Goal: Task Accomplishment & Management: Use online tool/utility

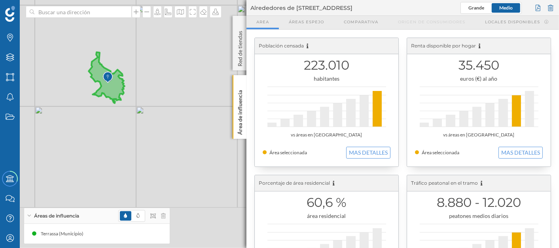
drag, startPoint x: 166, startPoint y: 164, endPoint x: 168, endPoint y: 112, distance: 52.3
click at [168, 112] on div "© Mapbox © OpenStreetMap Improve this map" at bounding box center [279, 124] width 559 height 248
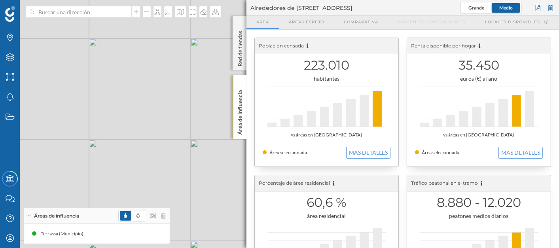
click at [168, 220] on div "Áreas de influencia" at bounding box center [97, 216] width 146 height 16
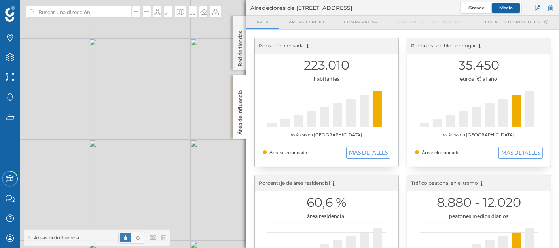
click at [166, 237] on div "Áreas de influencia" at bounding box center [97, 238] width 146 height 16
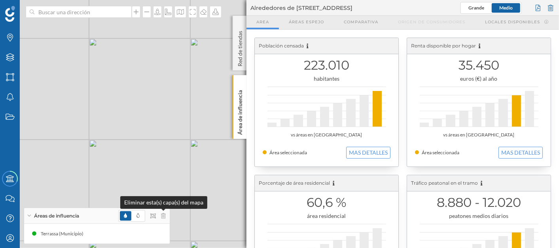
click at [161, 218] on icon at bounding box center [163, 216] width 5 height 6
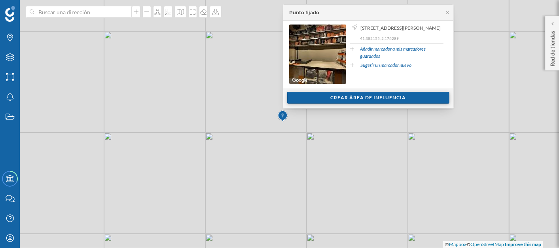
click at [332, 102] on div "Crear área de influencia" at bounding box center [368, 98] width 162 height 12
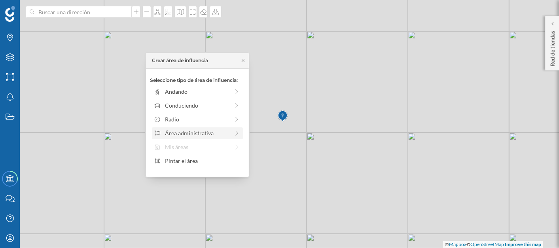
click at [227, 133] on div "Área administrativa" at bounding box center [197, 133] width 64 height 8
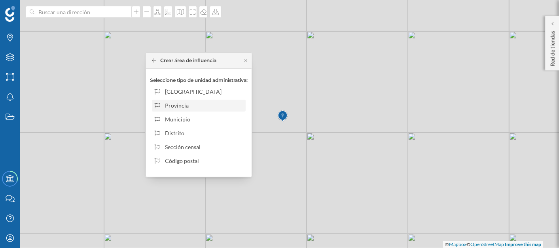
click at [205, 107] on div "Provincia" at bounding box center [204, 105] width 78 height 8
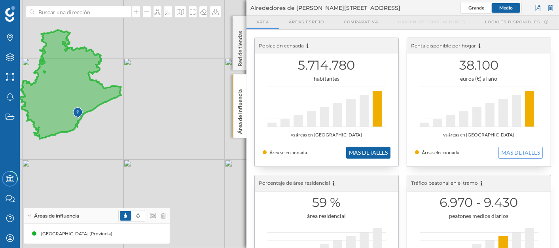
click at [370, 150] on button "MAS DETALLES" at bounding box center [368, 153] width 44 height 12
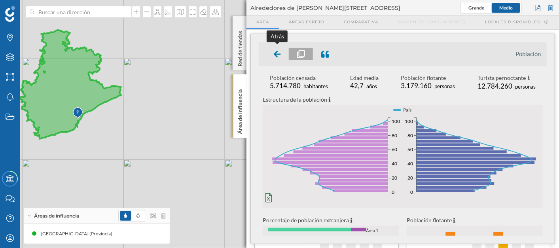
click at [275, 55] on icon at bounding box center [277, 54] width 7 height 8
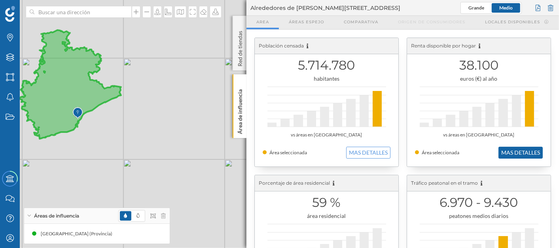
click at [528, 154] on button "MAS DETALLES" at bounding box center [521, 153] width 44 height 12
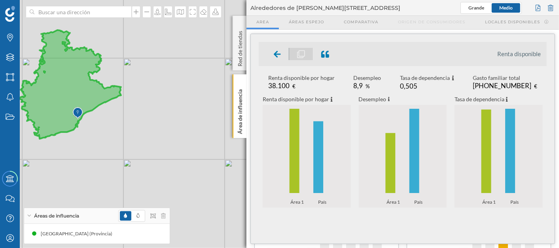
click at [273, 52] on div at bounding box center [277, 54] width 23 height 12
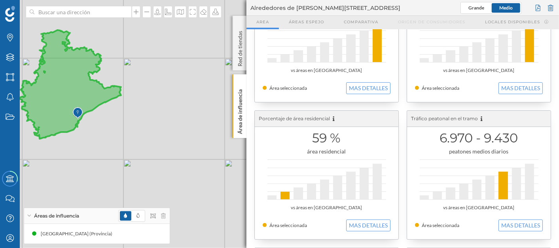
scroll to position [88, 0]
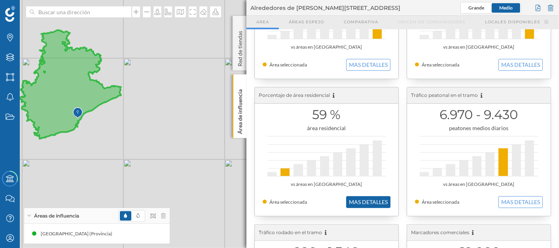
click at [379, 201] on button "MAS DETALLES" at bounding box center [368, 202] width 44 height 12
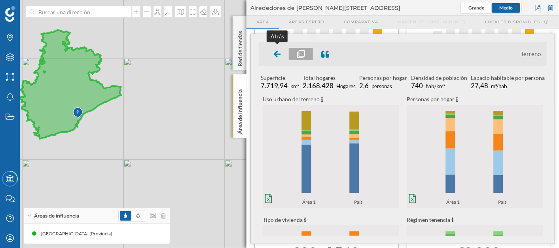
click at [282, 49] on div at bounding box center [277, 54] width 23 height 12
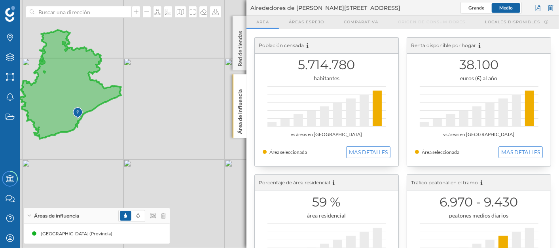
scroll to position [0, 0]
click at [510, 157] on button "MAS DETALLES" at bounding box center [521, 153] width 44 height 12
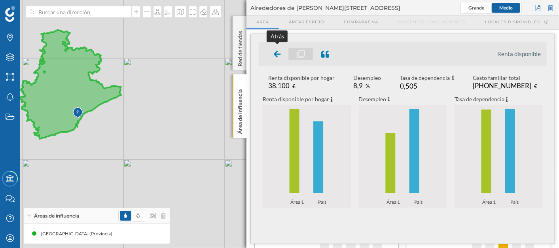
click at [278, 57] on icon at bounding box center [277, 54] width 7 height 8
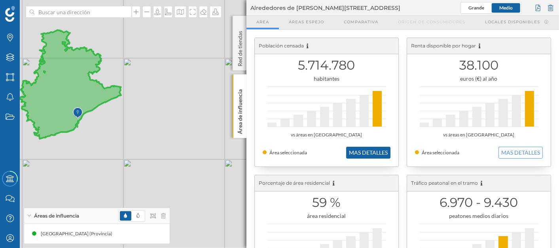
click at [358, 156] on button "MAS DETALLES" at bounding box center [368, 153] width 44 height 12
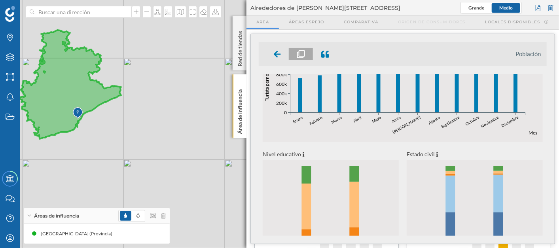
scroll to position [341, 0]
